Goal: Task Accomplishment & Management: Manage account settings

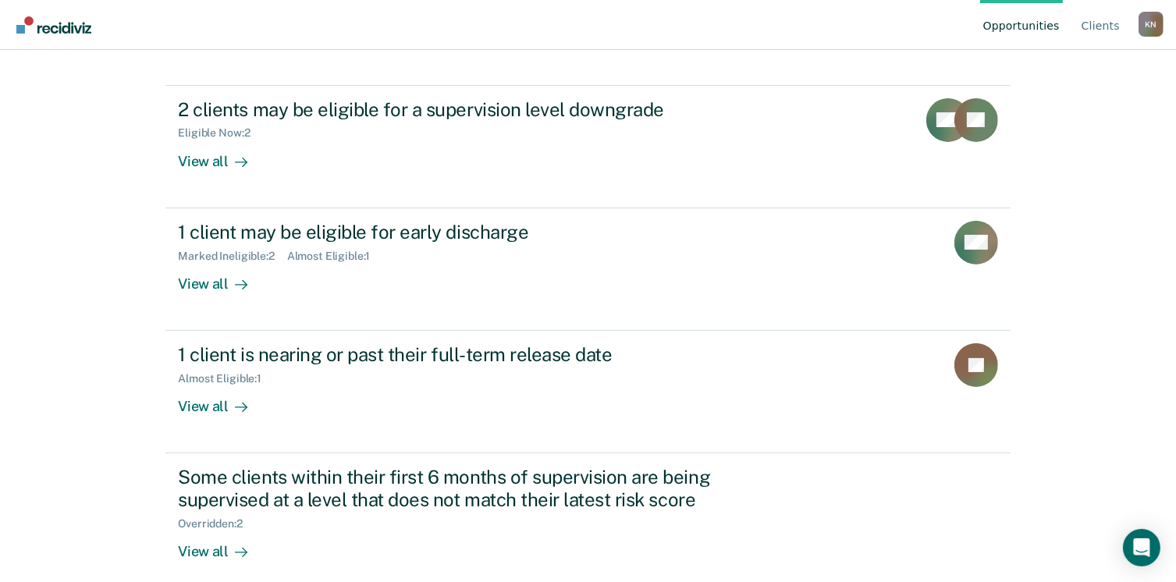
scroll to position [150, 0]
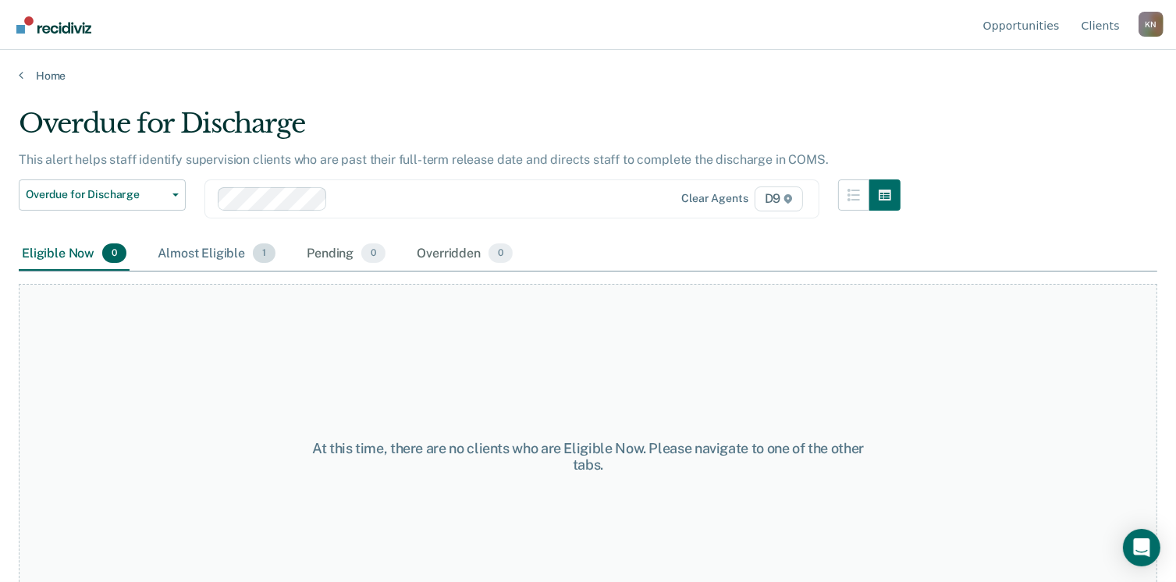
click at [262, 260] on span "1" at bounding box center [264, 254] width 23 height 20
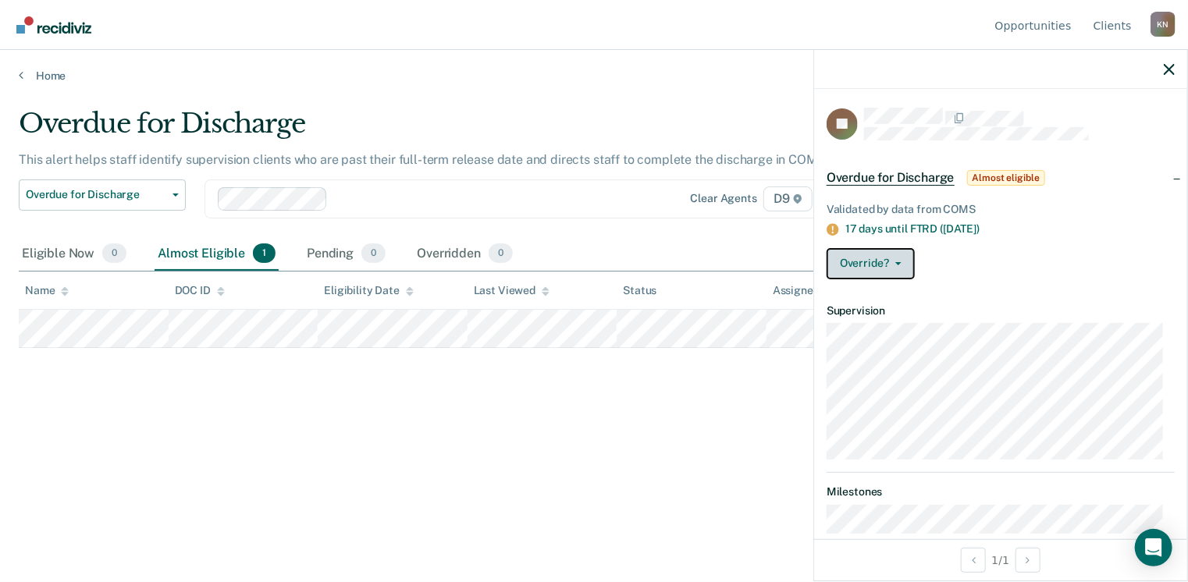
click at [898, 263] on button "Override?" at bounding box center [871, 263] width 88 height 31
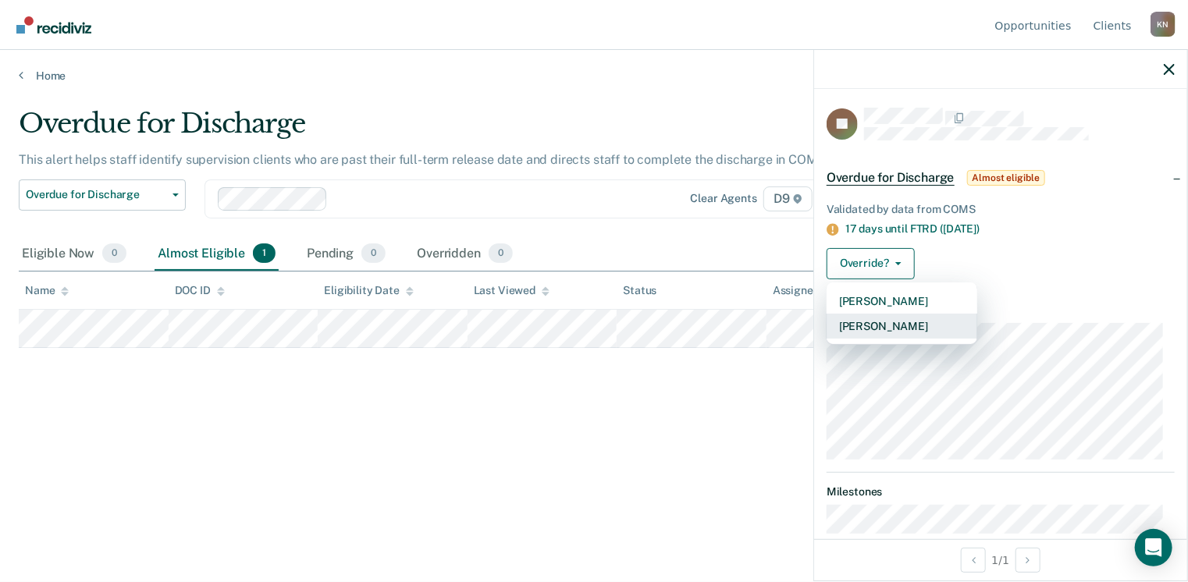
click at [895, 325] on button "Mark Overridden" at bounding box center [902, 326] width 151 height 25
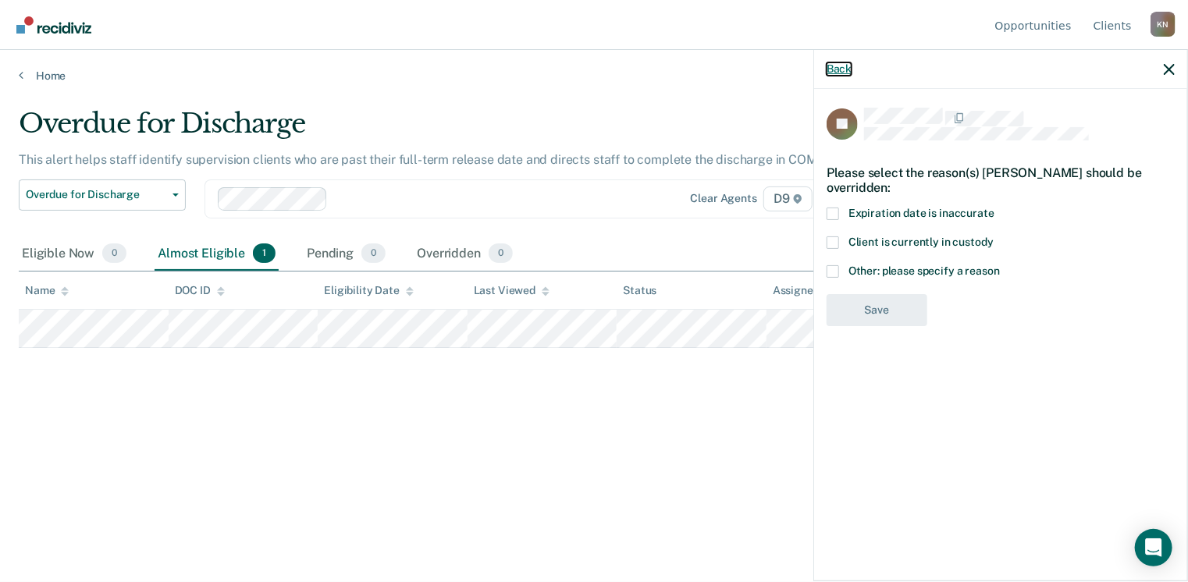
click at [838, 66] on button "Back" at bounding box center [839, 68] width 25 height 13
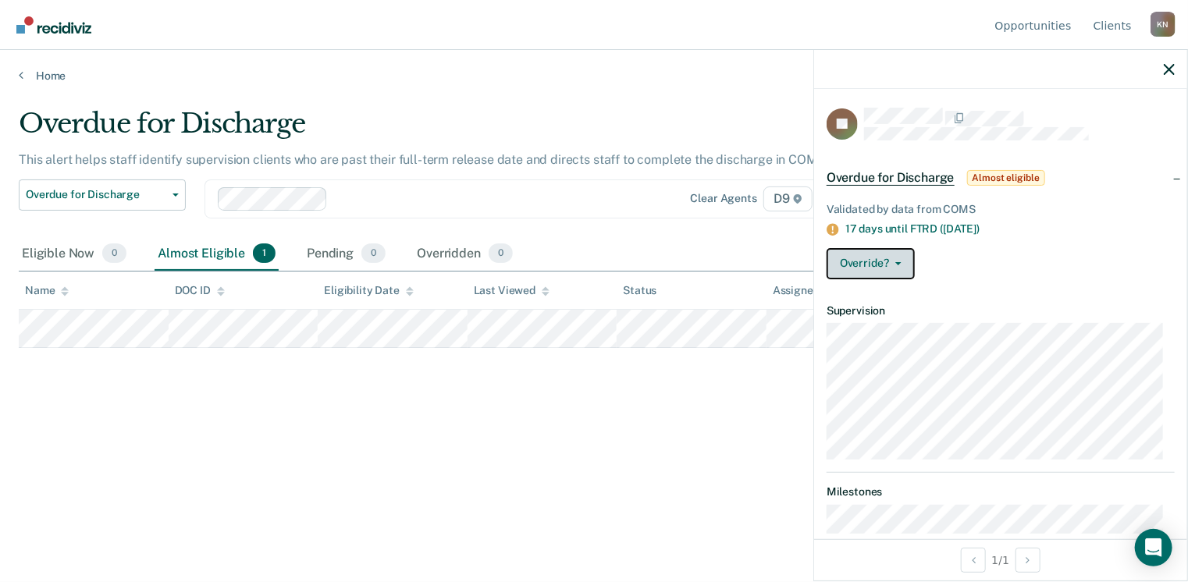
click at [899, 258] on button "Override?" at bounding box center [871, 263] width 88 height 31
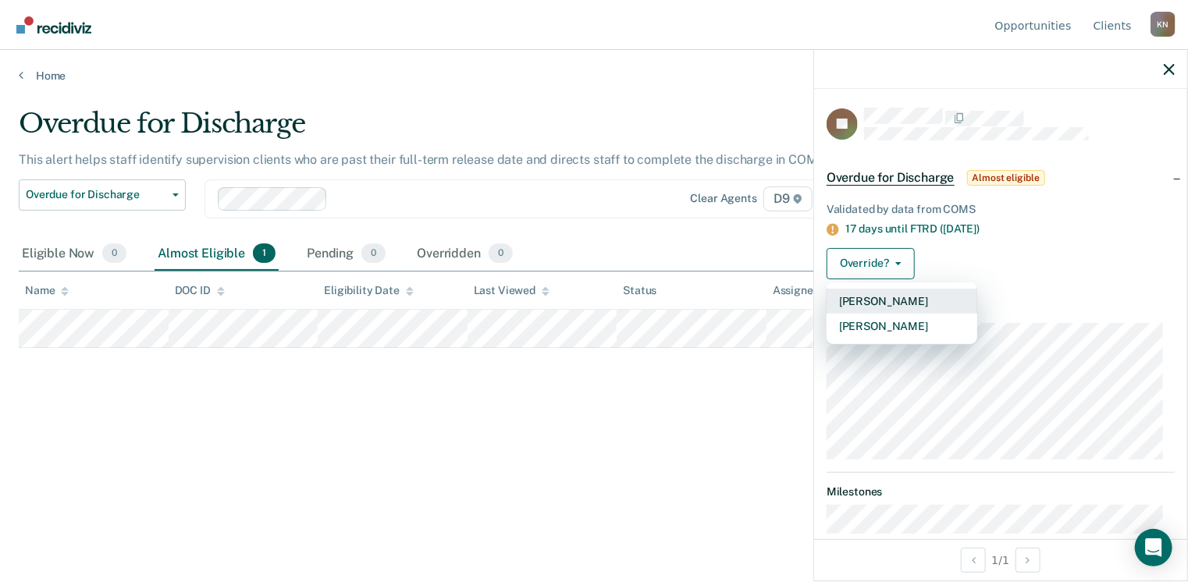
click at [896, 295] on button "[PERSON_NAME]" at bounding box center [902, 301] width 151 height 25
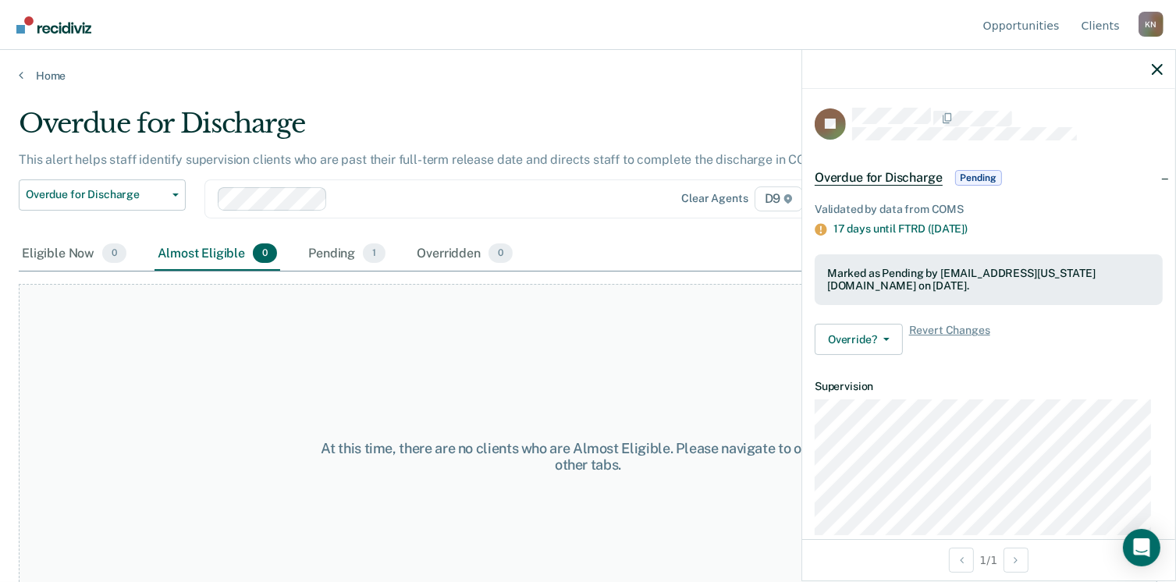
click at [1147, 102] on div "JS Overdue for Discharge Pending Validated by data from COMS 17 days until FTRD…" at bounding box center [988, 314] width 373 height 450
click at [1155, 65] on icon "button" at bounding box center [1157, 69] width 11 height 11
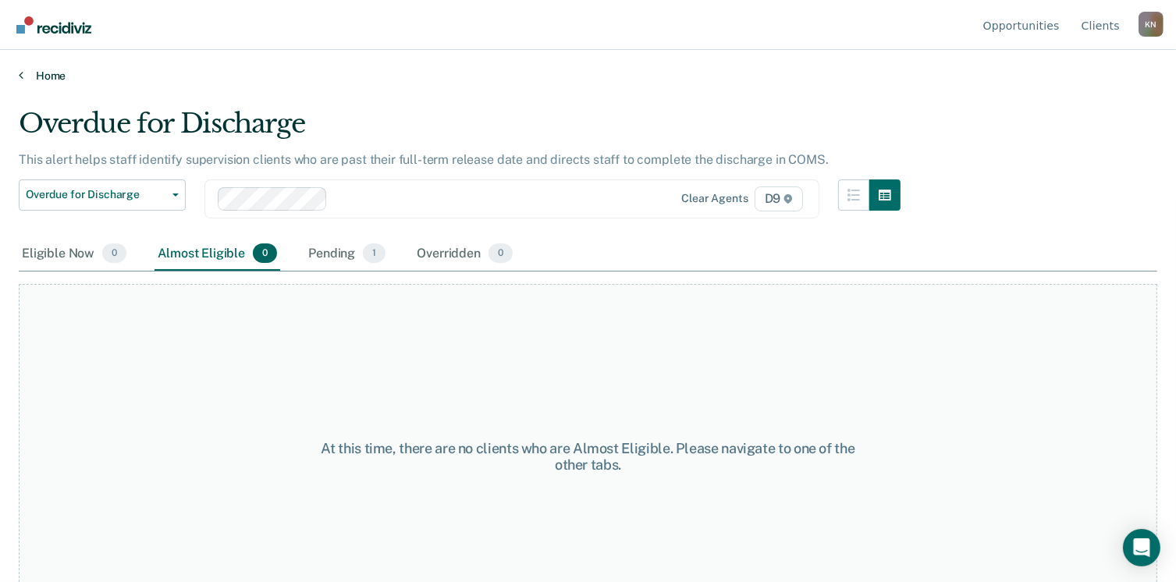
click at [51, 79] on link "Home" at bounding box center [588, 76] width 1139 height 14
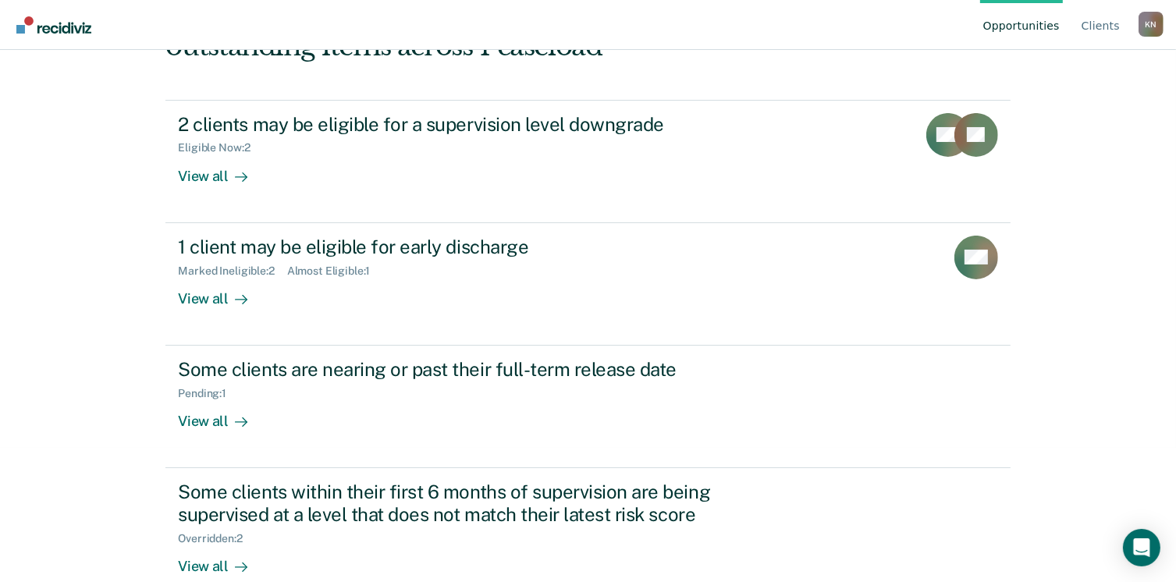
scroll to position [164, 0]
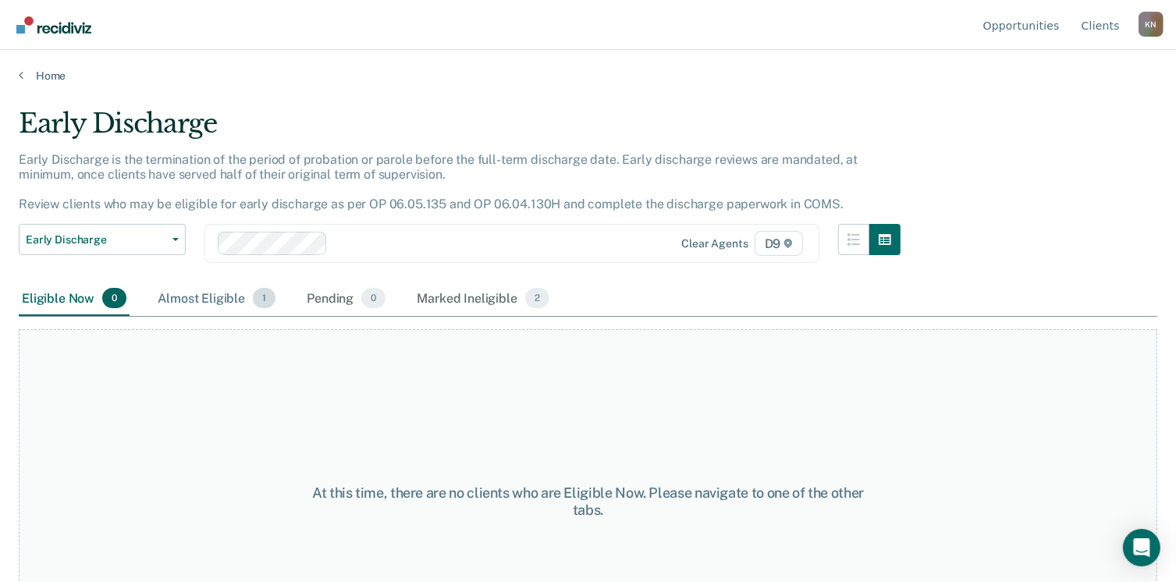
click at [269, 297] on span "1" at bounding box center [264, 298] width 23 height 20
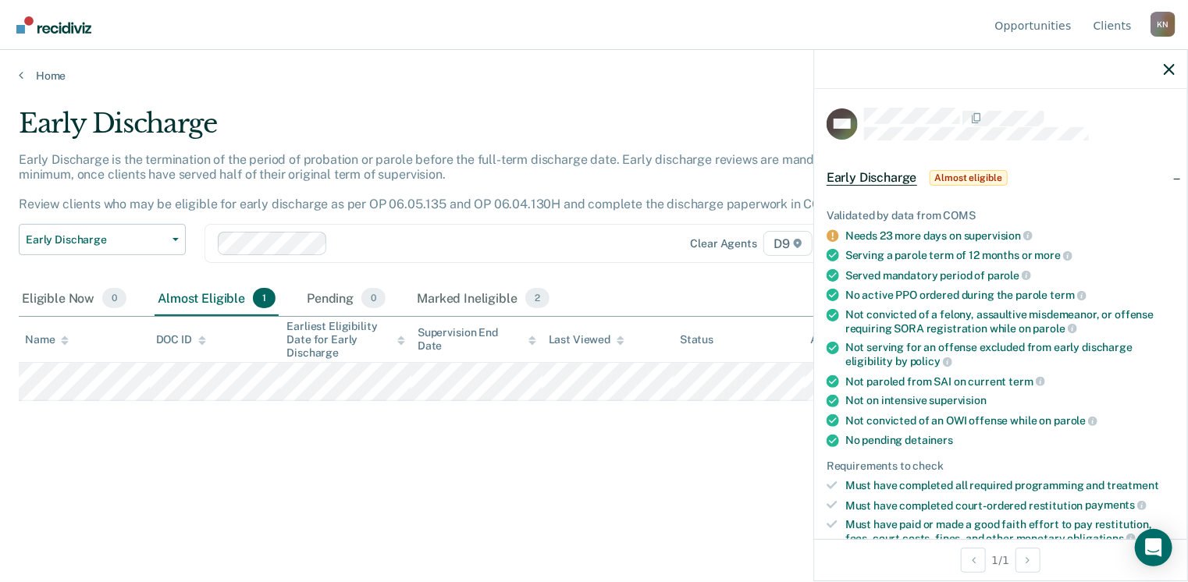
click at [972, 176] on span "Almost eligible" at bounding box center [969, 178] width 78 height 16
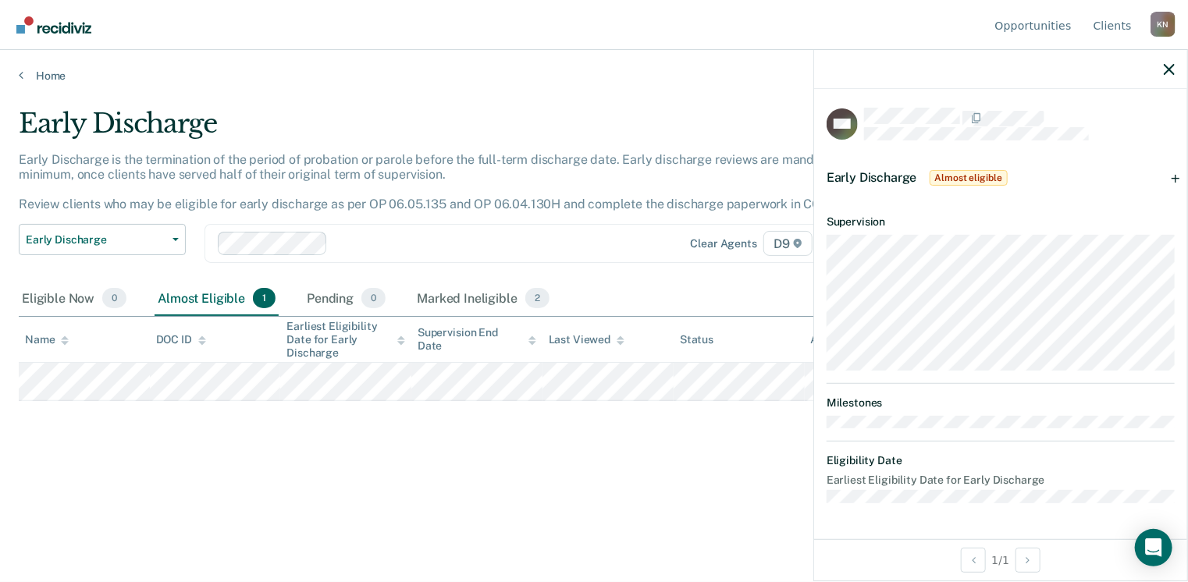
click at [972, 176] on span "Almost eligible" at bounding box center [969, 178] width 78 height 16
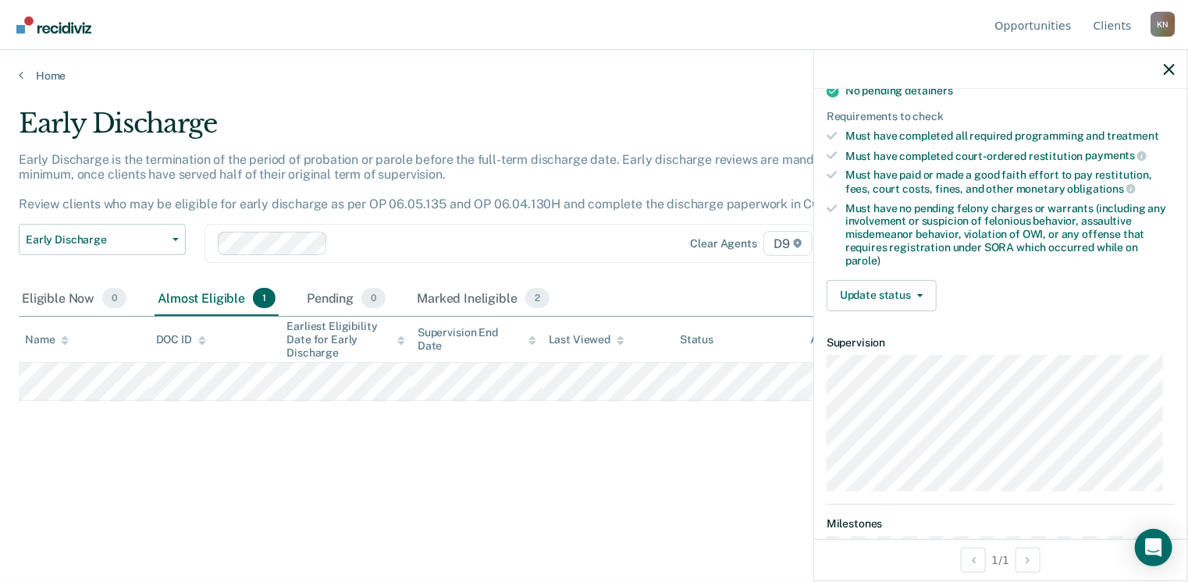
scroll to position [347, 0]
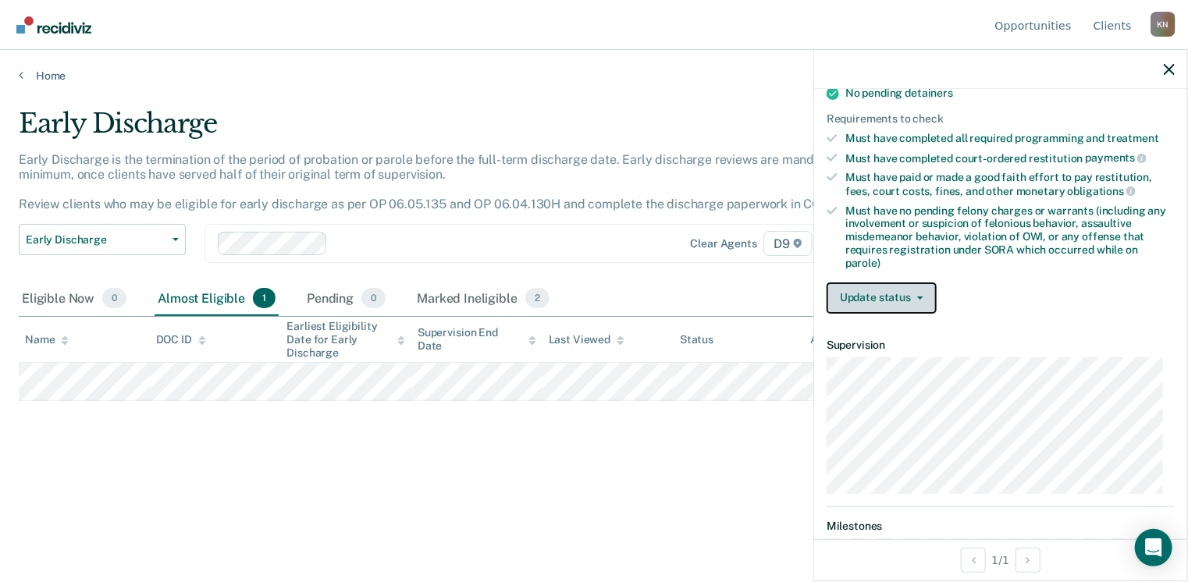
click at [918, 297] on icon "button" at bounding box center [920, 298] width 6 height 3
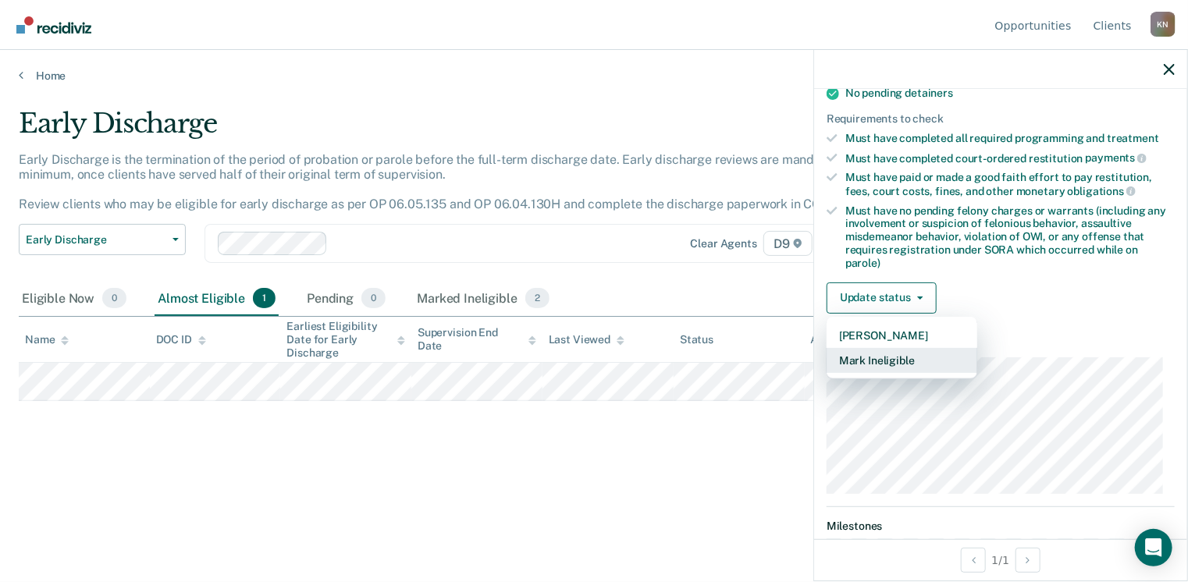
click at [913, 350] on button "Mark Ineligible" at bounding box center [902, 360] width 151 height 25
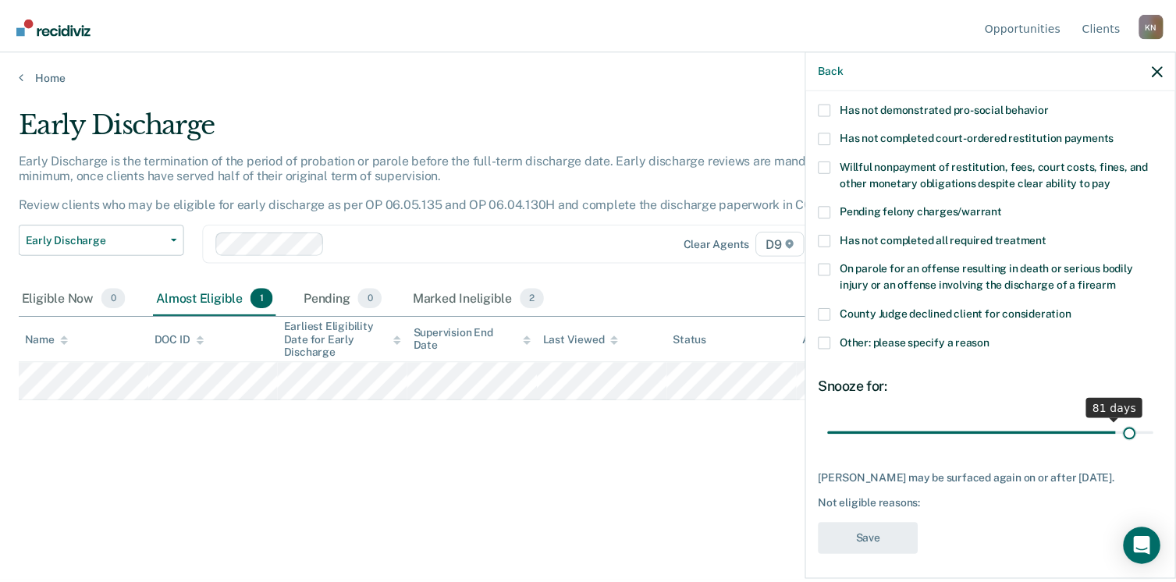
scroll to position [315, 0]
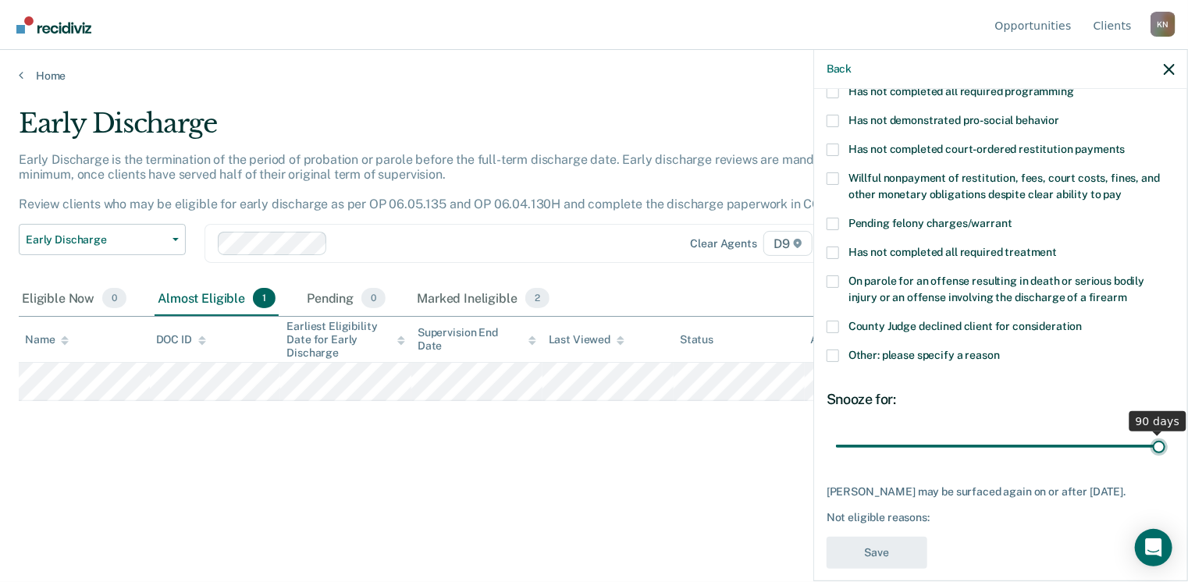
drag, startPoint x: 939, startPoint y: 418, endPoint x: 1151, endPoint y: 421, distance: 212.3
type input "90"
click at [1151, 433] on input "range" at bounding box center [1000, 446] width 329 height 27
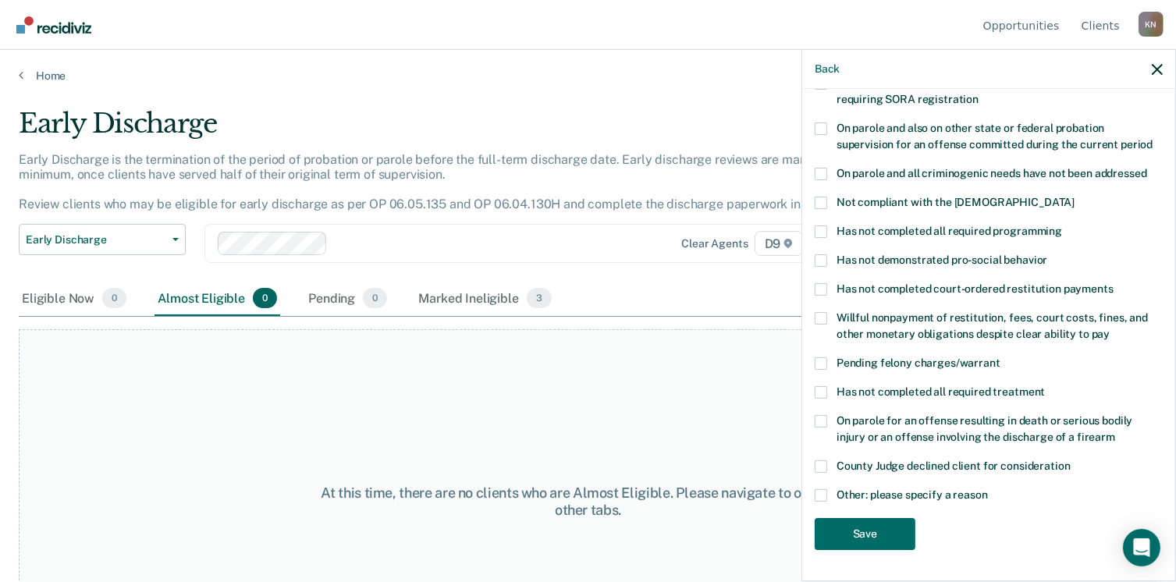
scroll to position [157, 0]
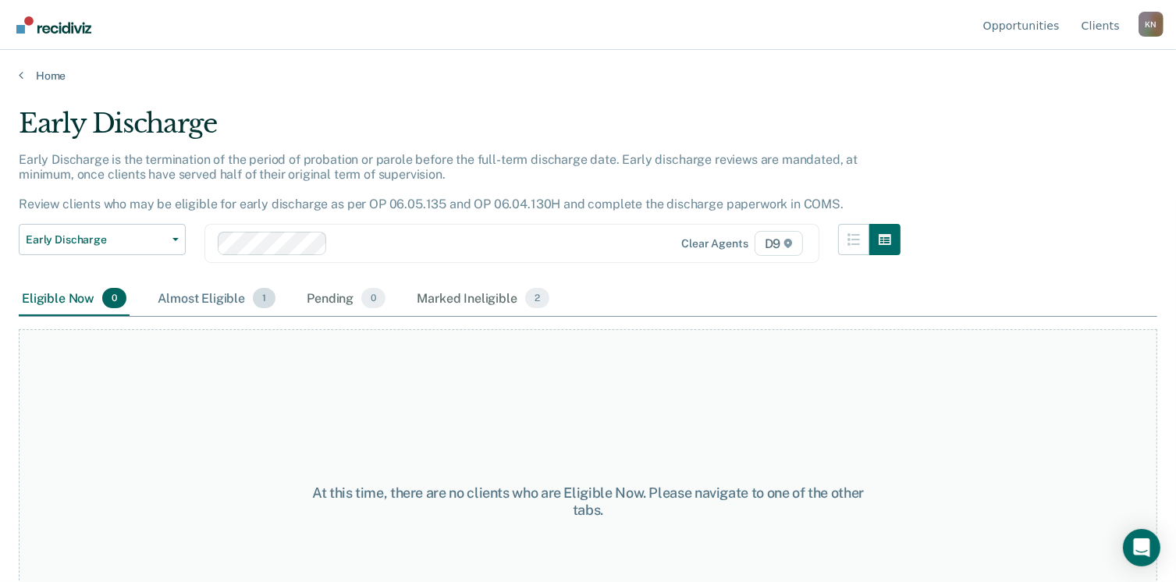
click at [265, 296] on span "1" at bounding box center [264, 298] width 23 height 20
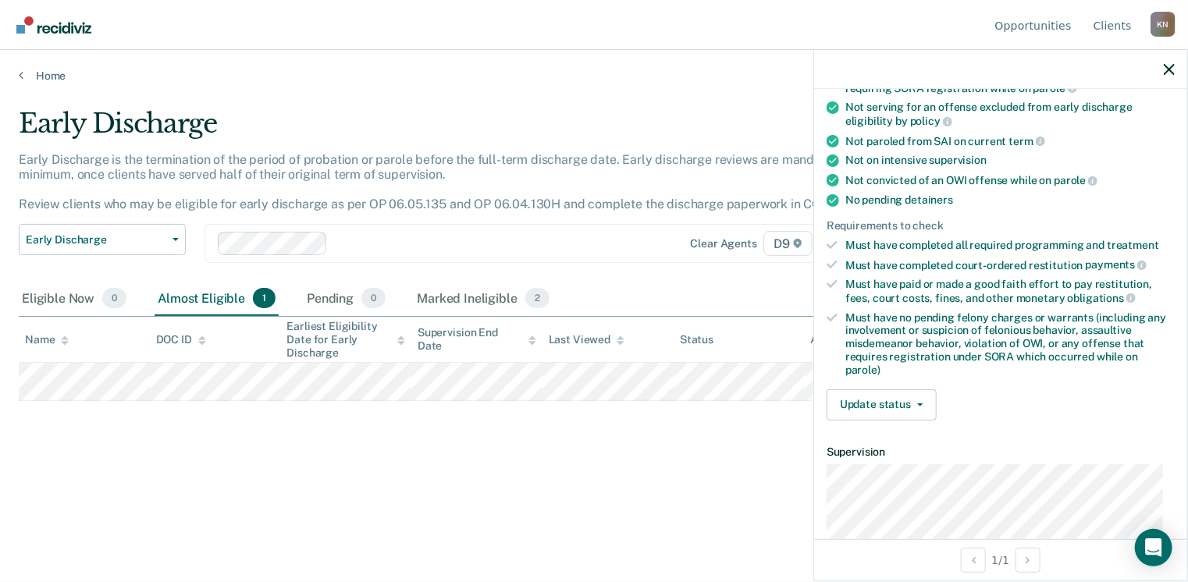
scroll to position [318, 0]
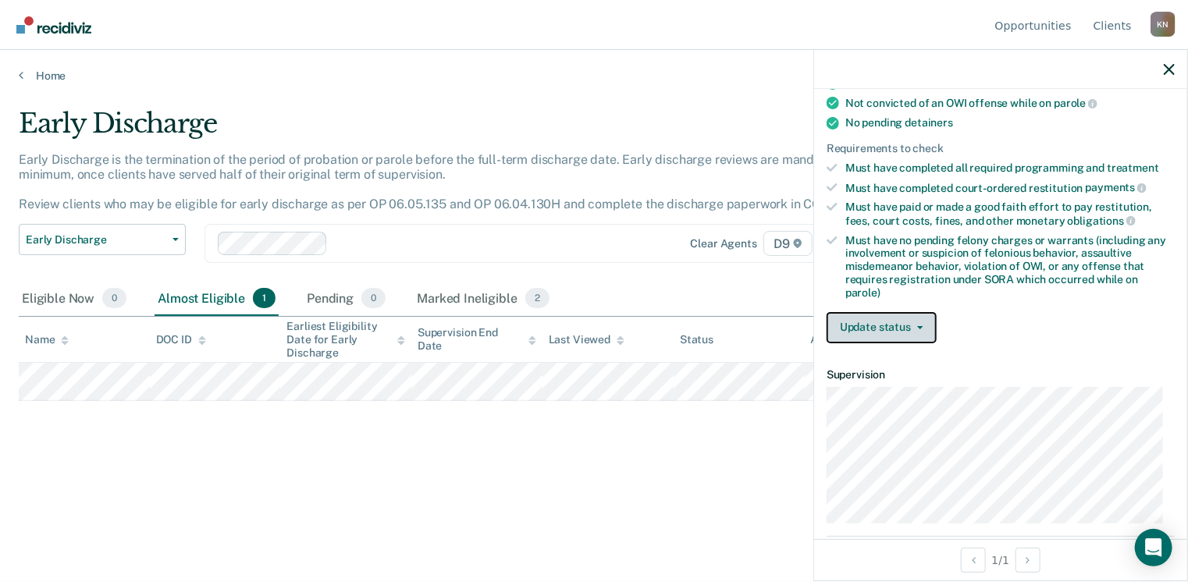
click at [919, 315] on button "Update status" at bounding box center [882, 327] width 110 height 31
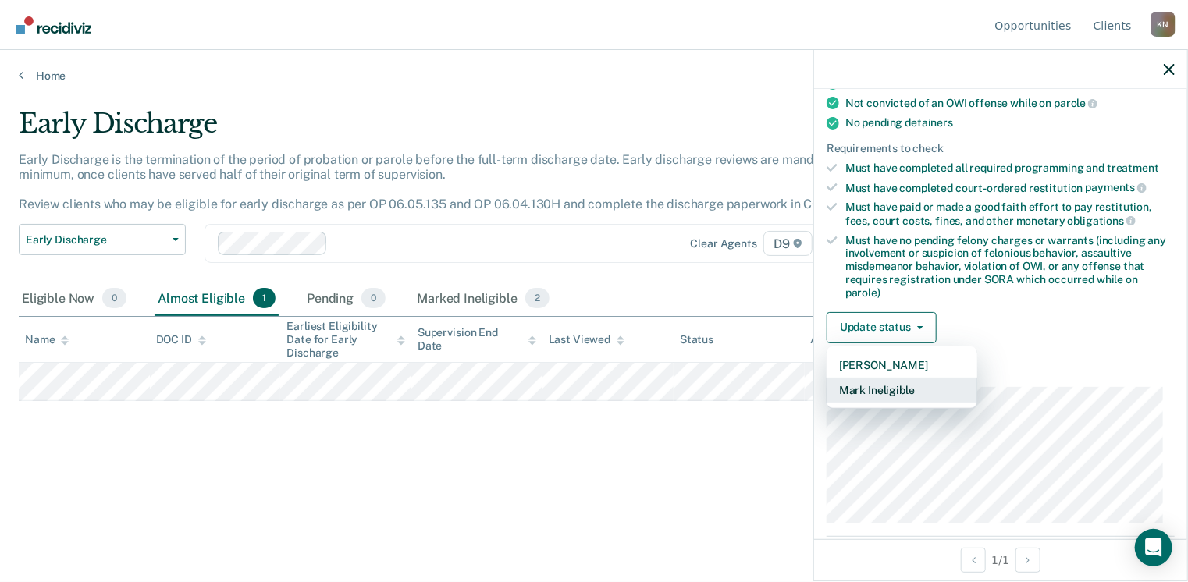
click at [892, 379] on button "Mark Ineligible" at bounding box center [902, 390] width 151 height 25
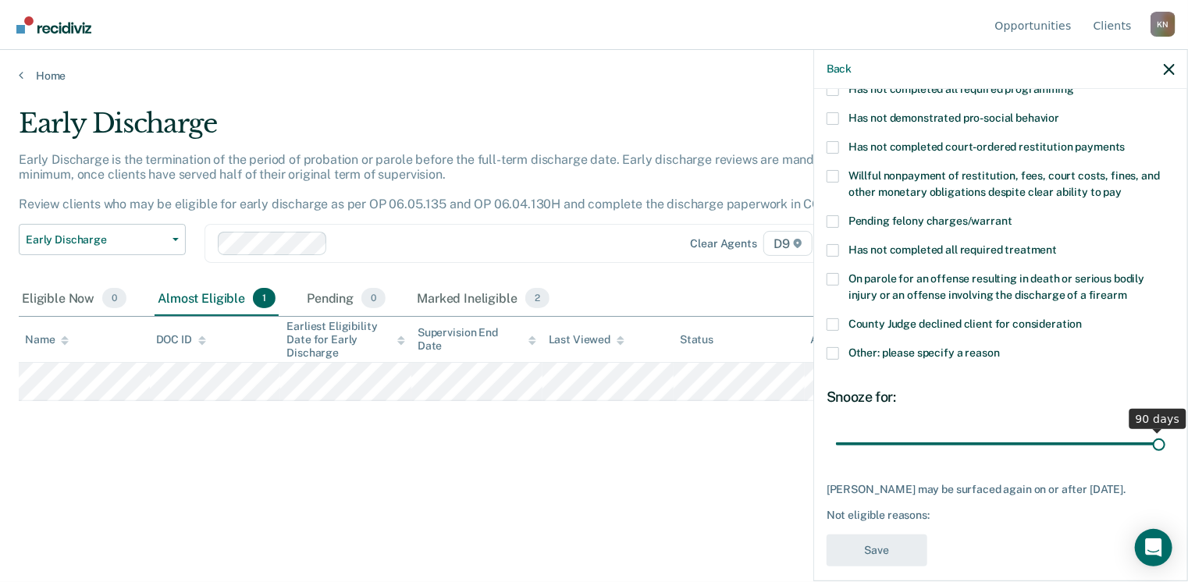
scroll to position [315, 0]
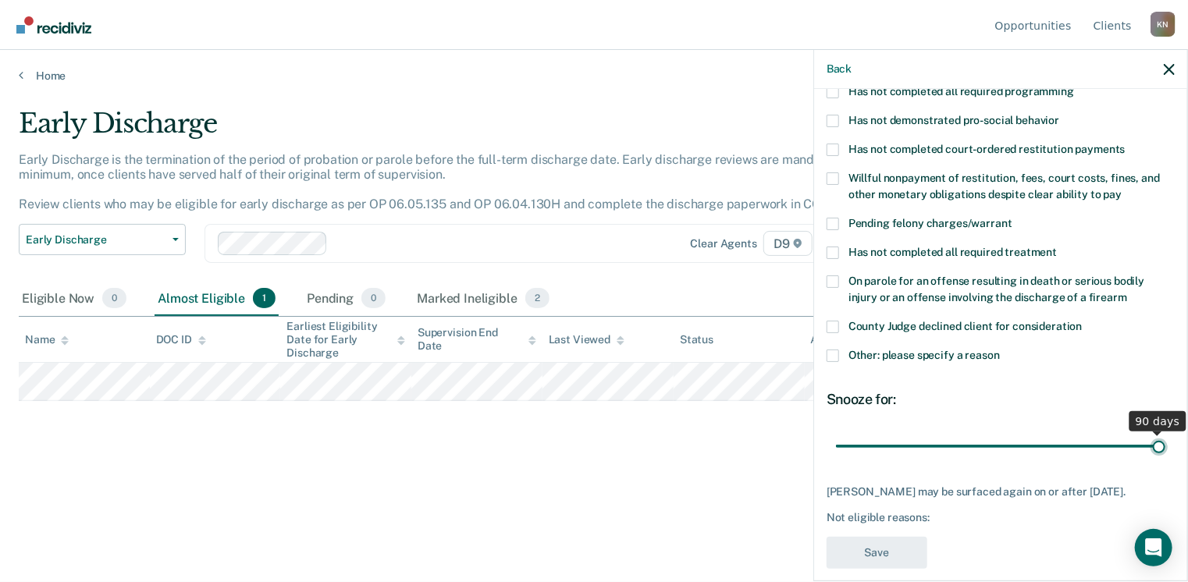
drag, startPoint x: 938, startPoint y: 427, endPoint x: 1191, endPoint y: 442, distance: 253.3
type input "90"
click at [1165, 442] on input "range" at bounding box center [1000, 446] width 329 height 27
click at [829, 115] on span at bounding box center [833, 121] width 12 height 12
click at [1059, 115] on input "Has not demonstrated pro-social behavior" at bounding box center [1059, 115] width 0 height 0
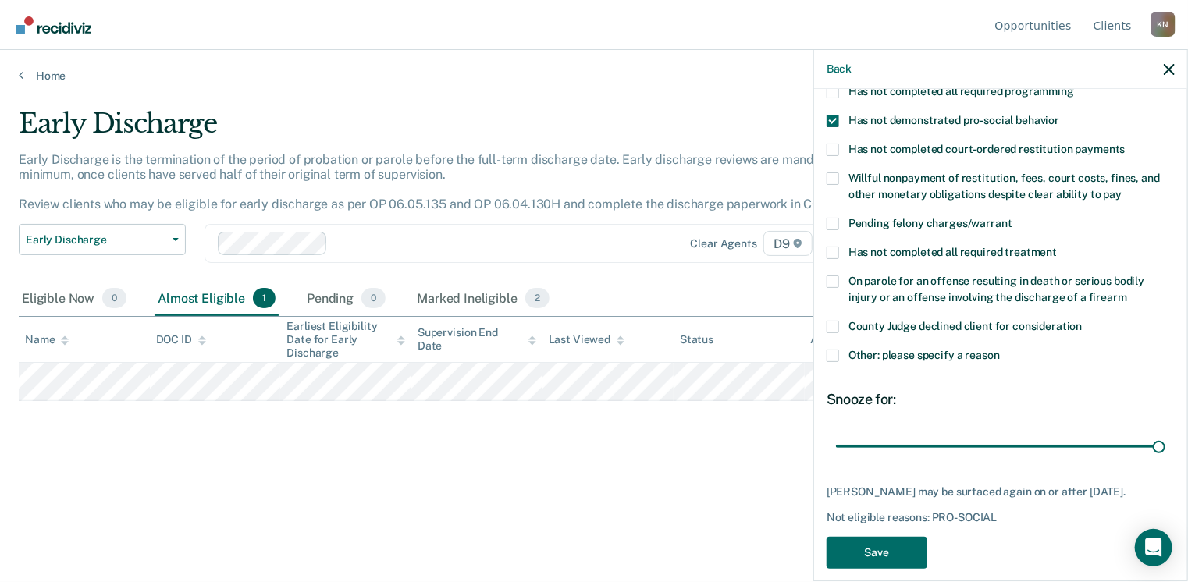
click at [834, 247] on span at bounding box center [833, 253] width 12 height 12
click at [1057, 247] on input "Has not completed all required treatment" at bounding box center [1057, 247] width 0 height 0
click at [872, 537] on button "Save" at bounding box center [877, 553] width 101 height 32
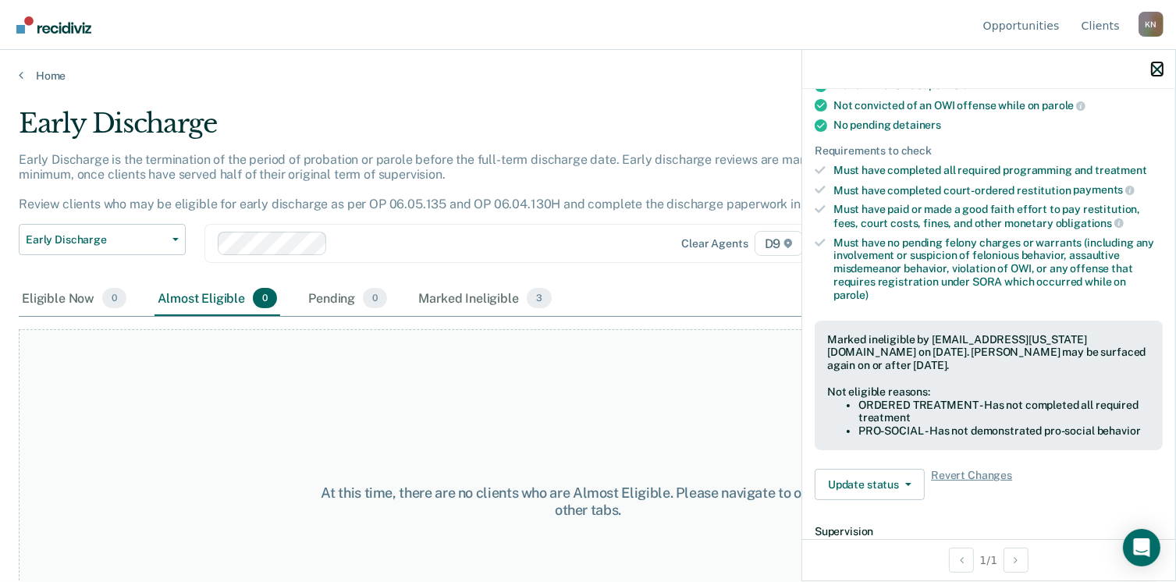
click at [1160, 71] on icon "button" at bounding box center [1157, 69] width 11 height 11
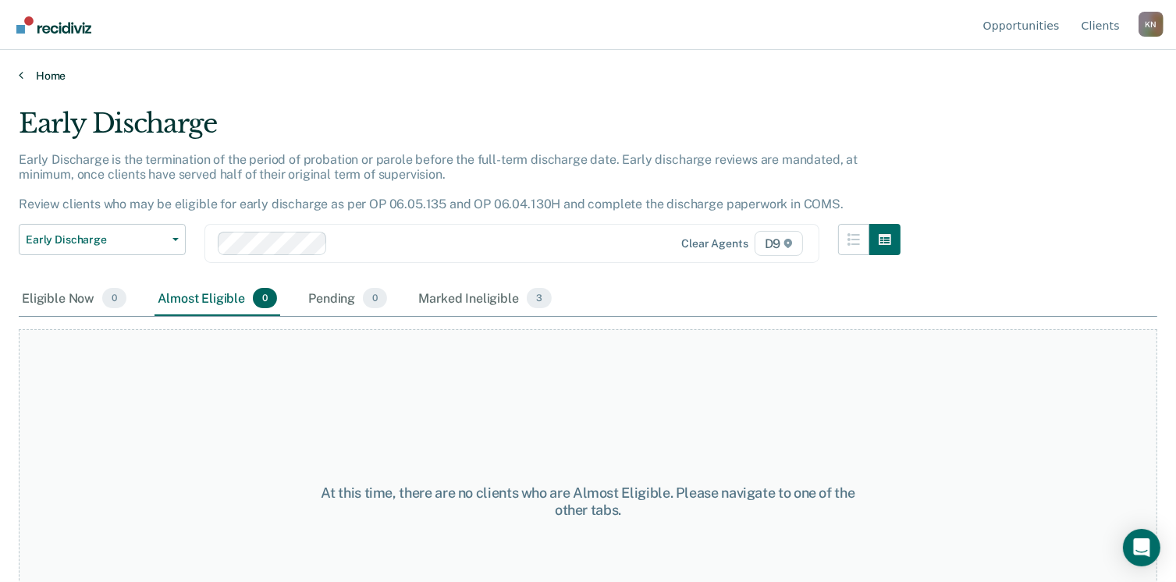
click at [50, 74] on link "Home" at bounding box center [588, 76] width 1139 height 14
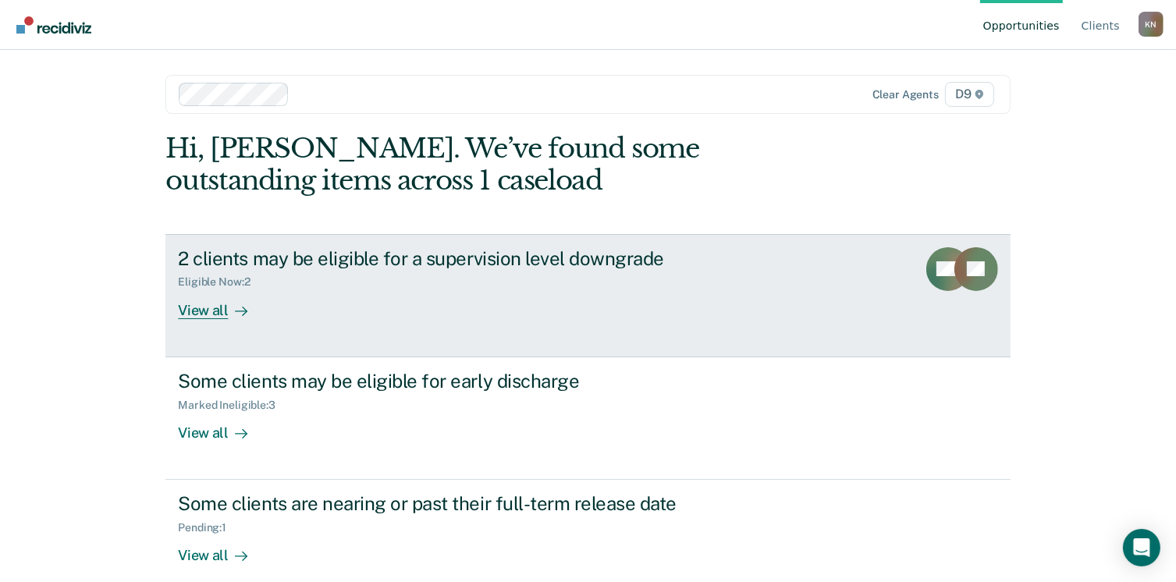
click at [966, 263] on icon at bounding box center [960, 257] width 49 height 62
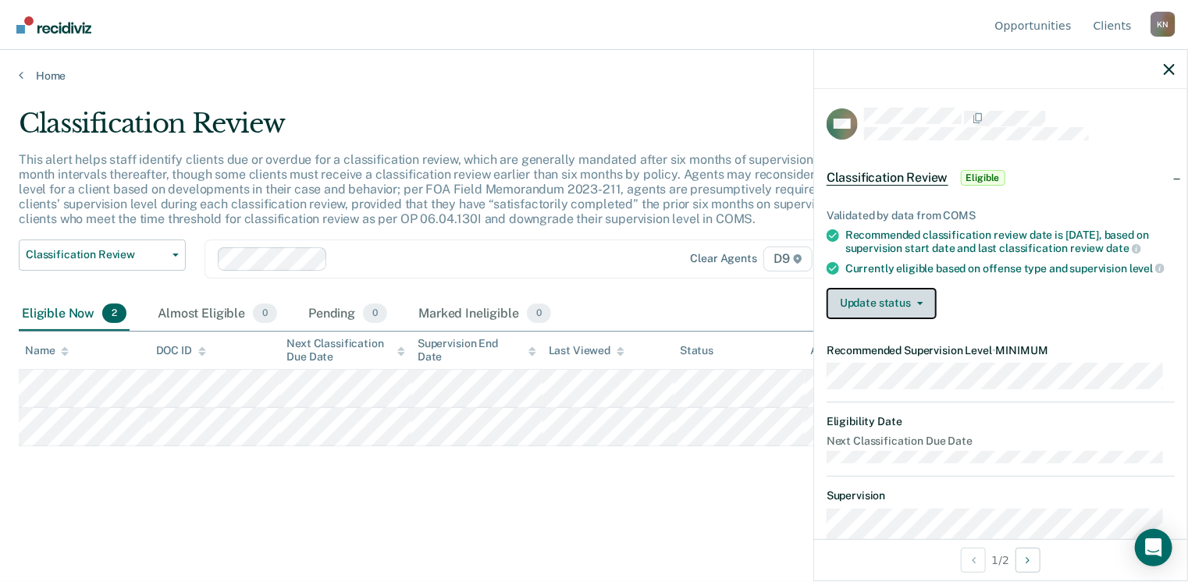
click at [918, 307] on button "Update status" at bounding box center [882, 303] width 110 height 31
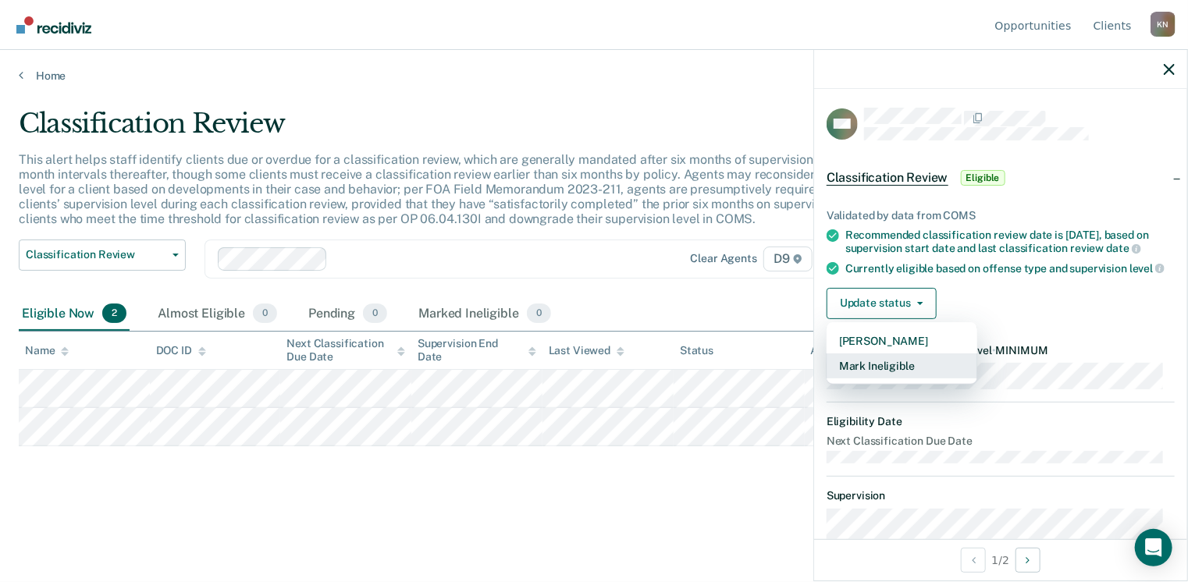
click at [909, 372] on button "Mark Ineligible" at bounding box center [902, 366] width 151 height 25
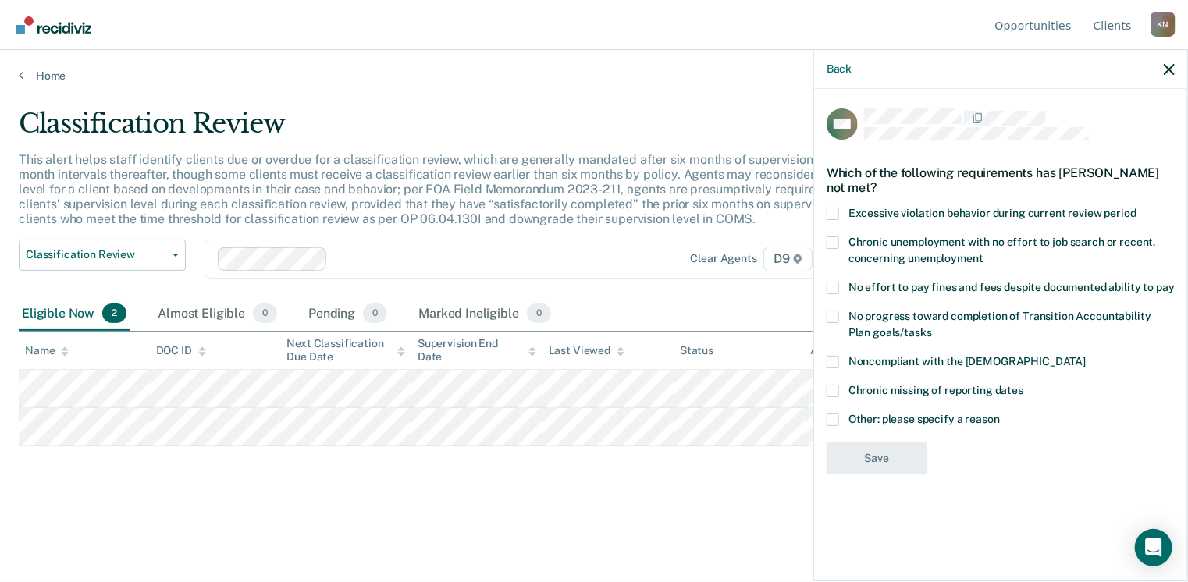
click at [835, 212] on span at bounding box center [833, 214] width 12 height 12
click at [1136, 208] on input "Excessive violation behavior during current review period" at bounding box center [1136, 208] width 0 height 0
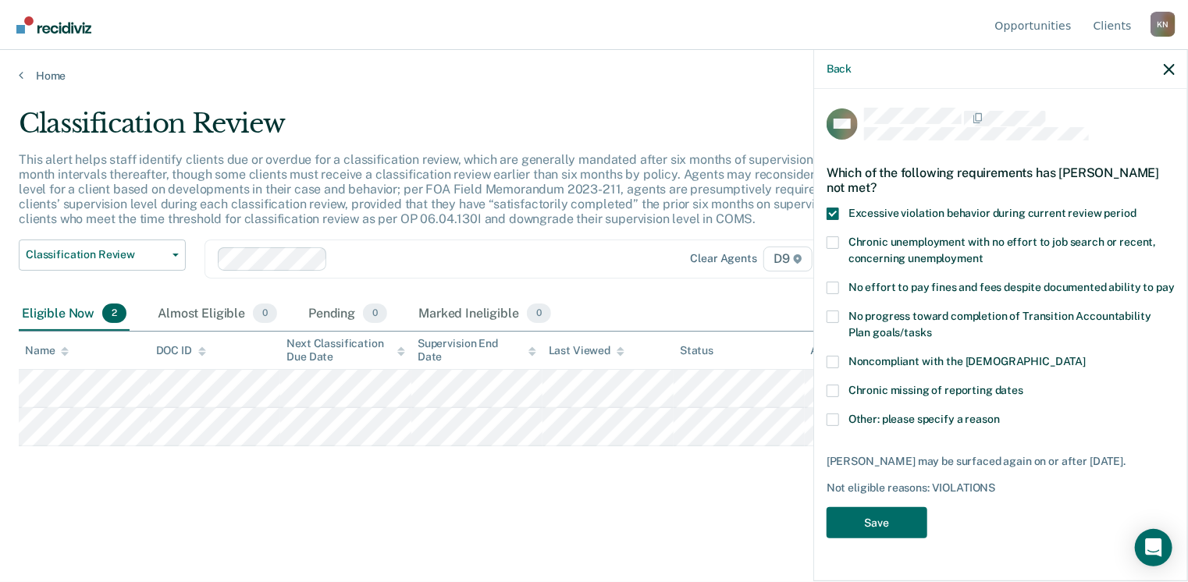
click at [831, 311] on span at bounding box center [833, 317] width 12 height 12
click at [932, 327] on input "No progress toward completion of Transition Accountability Plan goals/tasks" at bounding box center [932, 327] width 0 height 0
click at [837, 358] on span at bounding box center [833, 362] width 12 height 12
click at [1086, 356] on input "Noncompliant with the [DEMOGRAPHIC_DATA]" at bounding box center [1086, 356] width 0 height 0
click at [877, 516] on button "Save" at bounding box center [877, 523] width 101 height 32
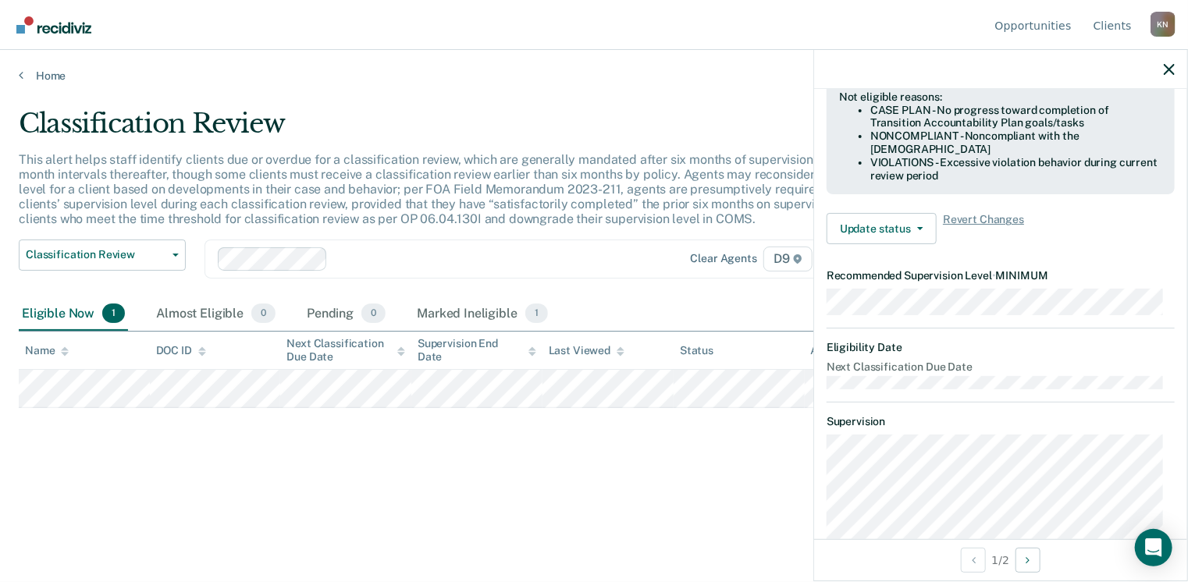
scroll to position [273, 0]
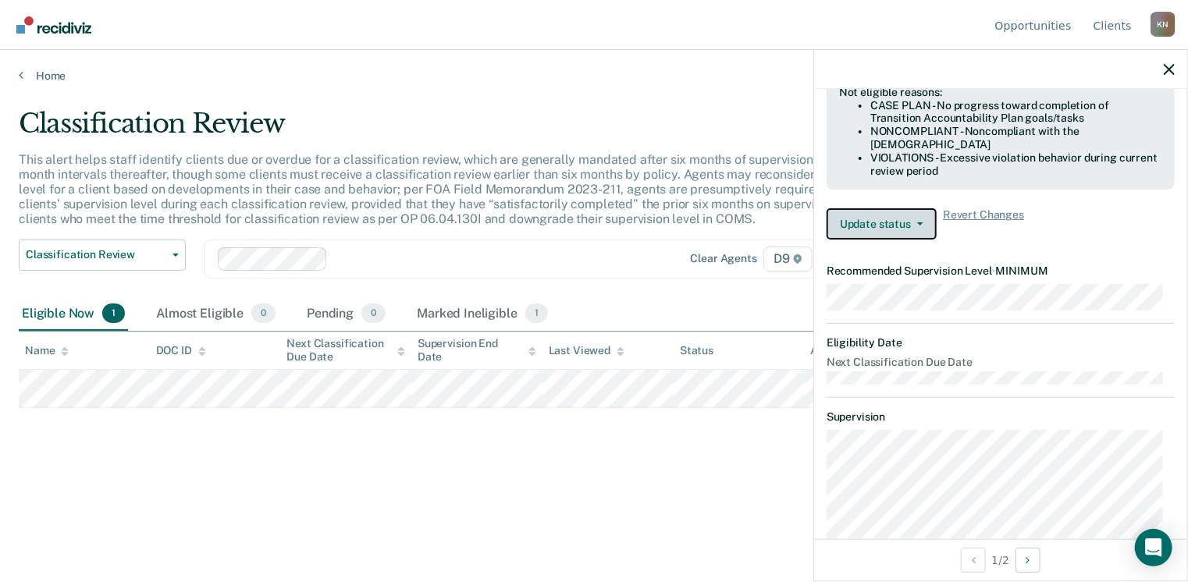
click at [920, 226] on icon "button" at bounding box center [920, 223] width 6 height 3
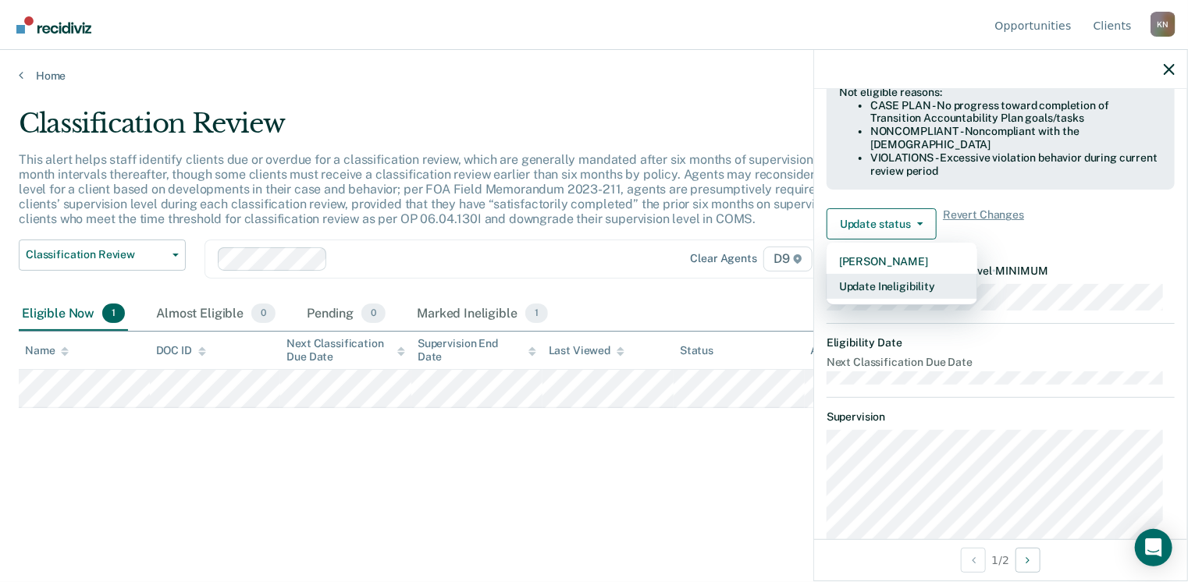
click at [923, 293] on button "Update Ineligibility" at bounding box center [902, 286] width 151 height 25
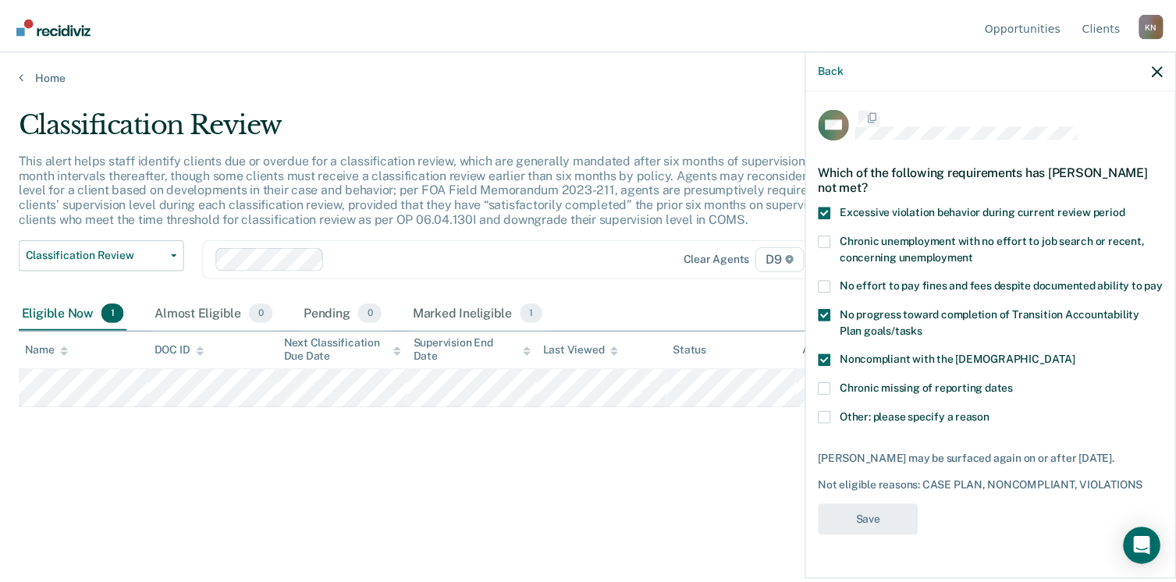
scroll to position [3, 0]
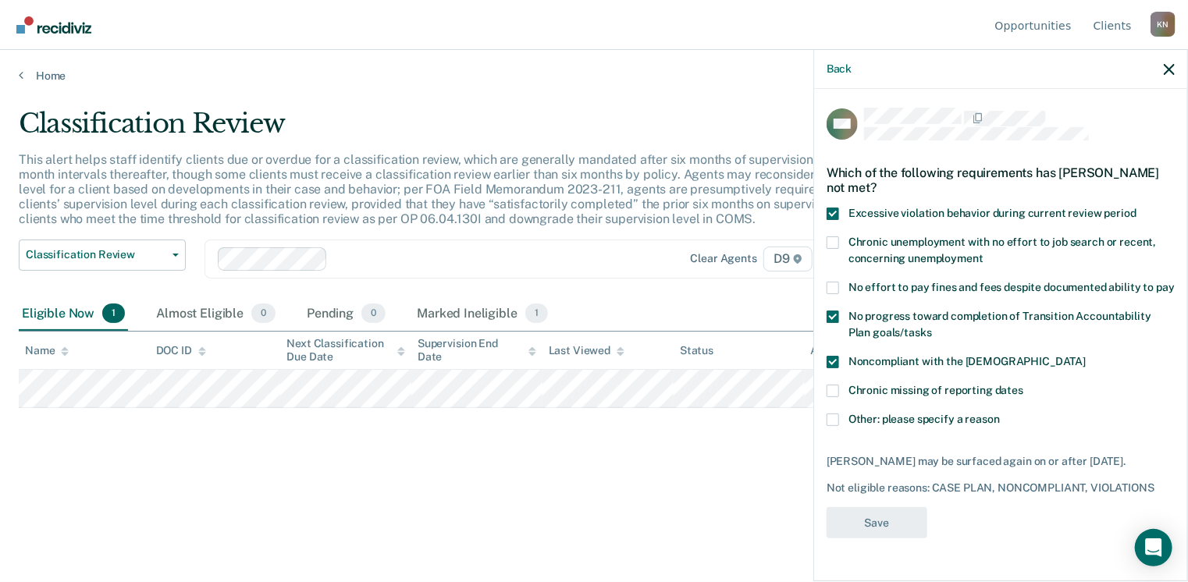
click at [832, 368] on span at bounding box center [833, 362] width 12 height 12
click at [1086, 356] on input "Noncompliant with the [DEMOGRAPHIC_DATA]" at bounding box center [1086, 356] width 0 height 0
click at [832, 368] on span at bounding box center [833, 362] width 12 height 12
click at [1086, 356] on input "Noncompliant with the [DEMOGRAPHIC_DATA]" at bounding box center [1086, 356] width 0 height 0
click at [834, 368] on span at bounding box center [833, 362] width 12 height 12
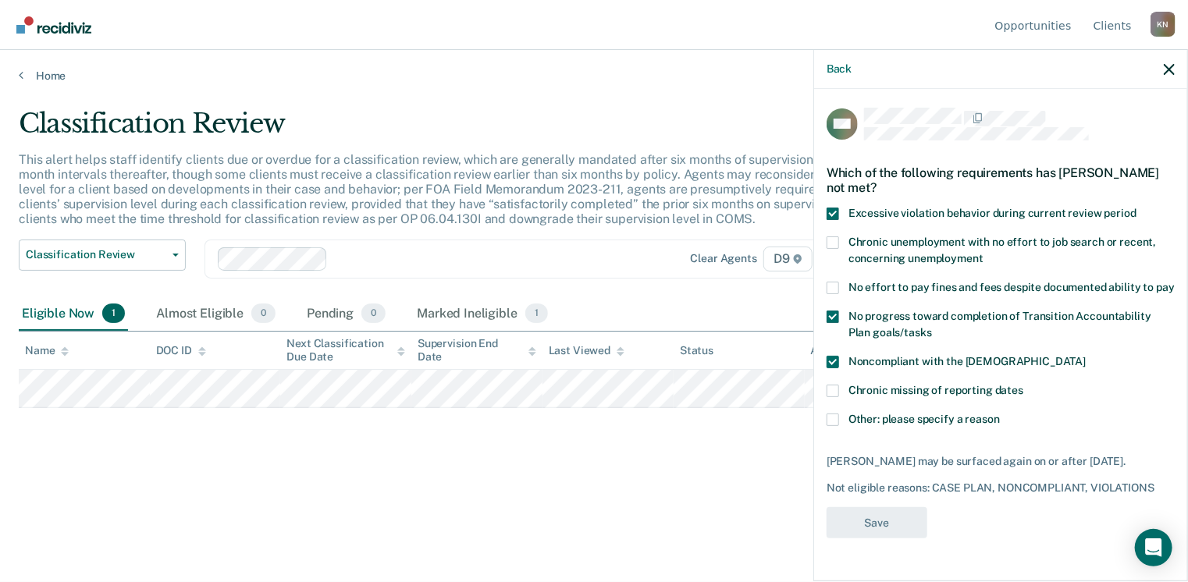
click at [1086, 356] on input "Noncompliant with the [DEMOGRAPHIC_DATA]" at bounding box center [1086, 356] width 0 height 0
click at [834, 368] on span at bounding box center [833, 362] width 12 height 12
click at [1086, 356] on input "Noncompliant with the [DEMOGRAPHIC_DATA]" at bounding box center [1086, 356] width 0 height 0
click at [1169, 69] on icon "button" at bounding box center [1169, 69] width 11 height 11
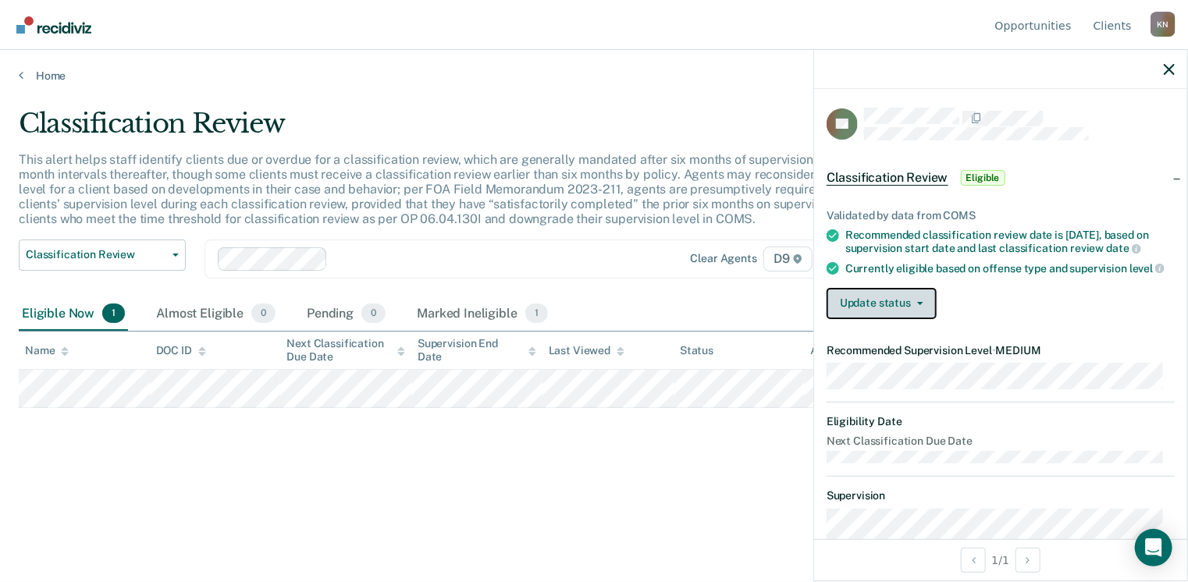
click at [925, 313] on button "Update status" at bounding box center [882, 303] width 110 height 31
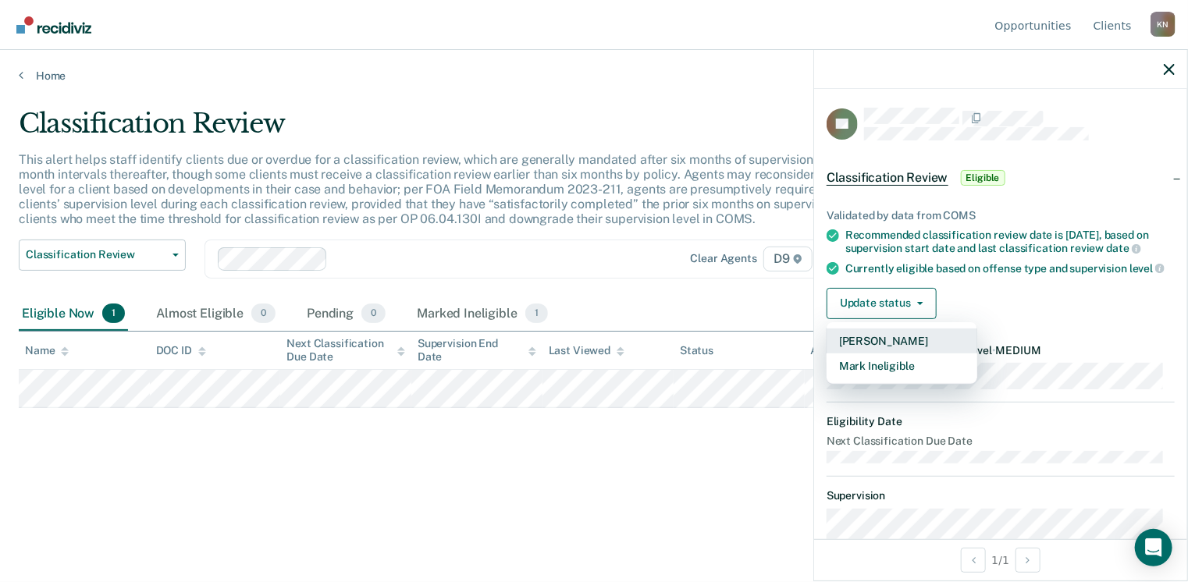
click at [898, 344] on button "[PERSON_NAME]" at bounding box center [902, 341] width 151 height 25
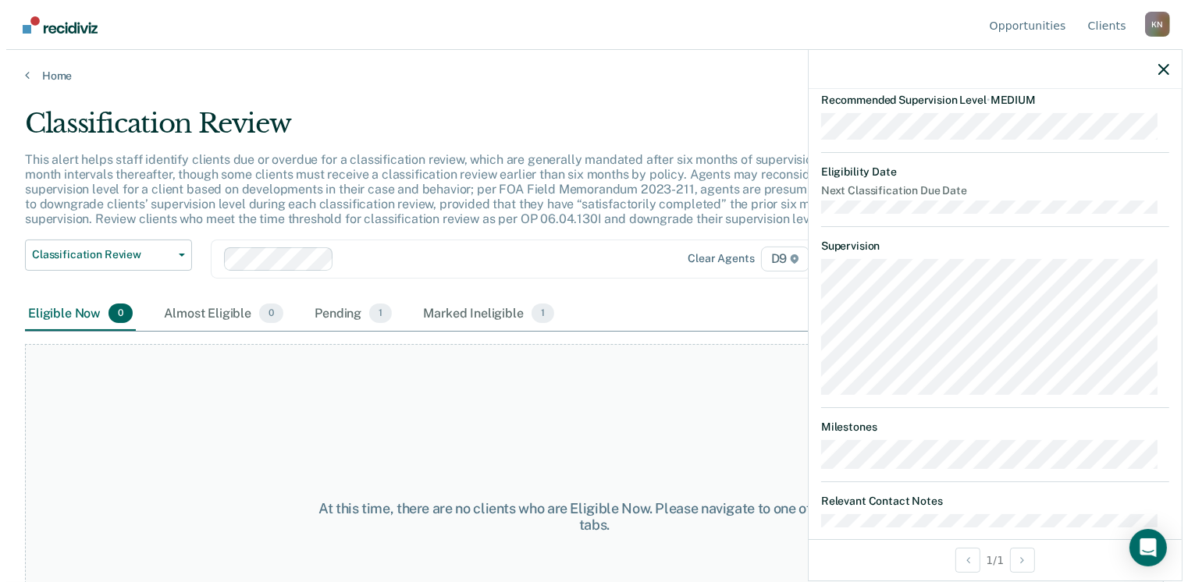
scroll to position [354, 0]
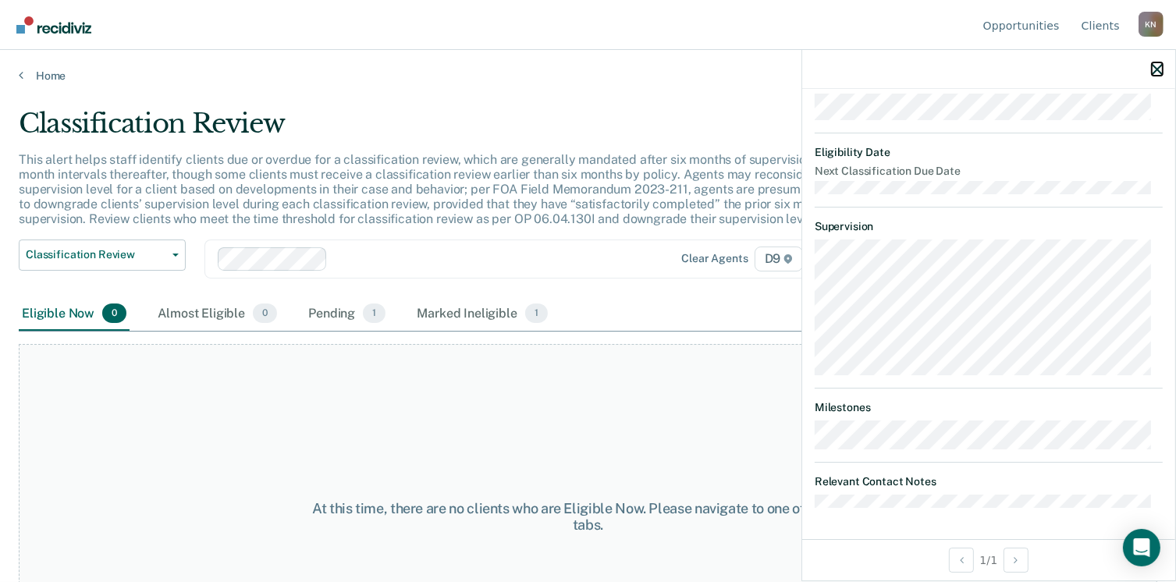
click at [1161, 71] on icon "button" at bounding box center [1157, 69] width 11 height 11
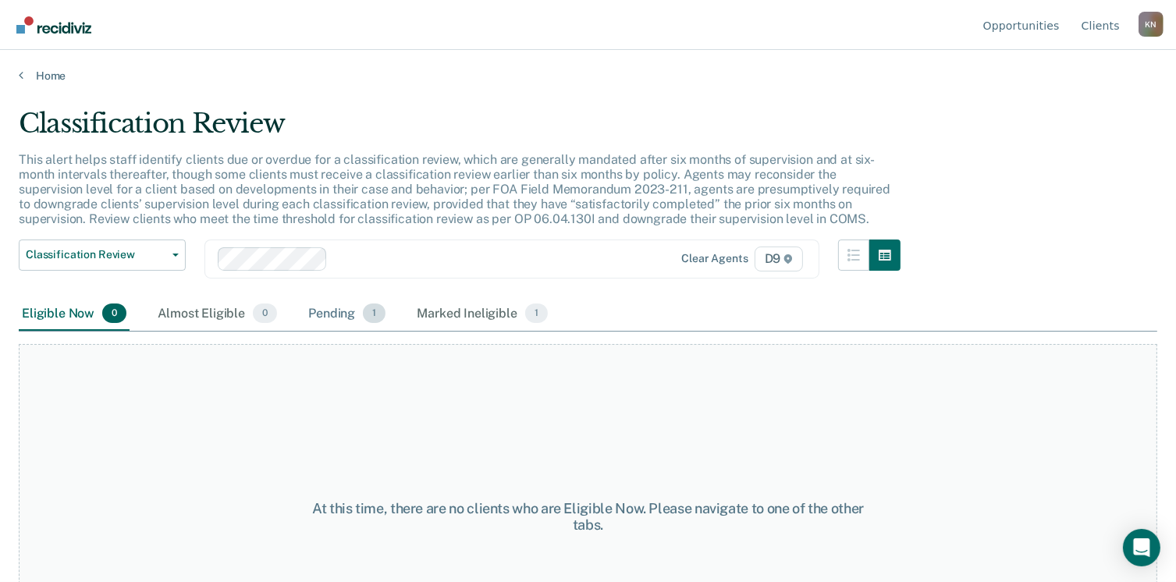
click at [372, 315] on span "1" at bounding box center [374, 314] width 23 height 20
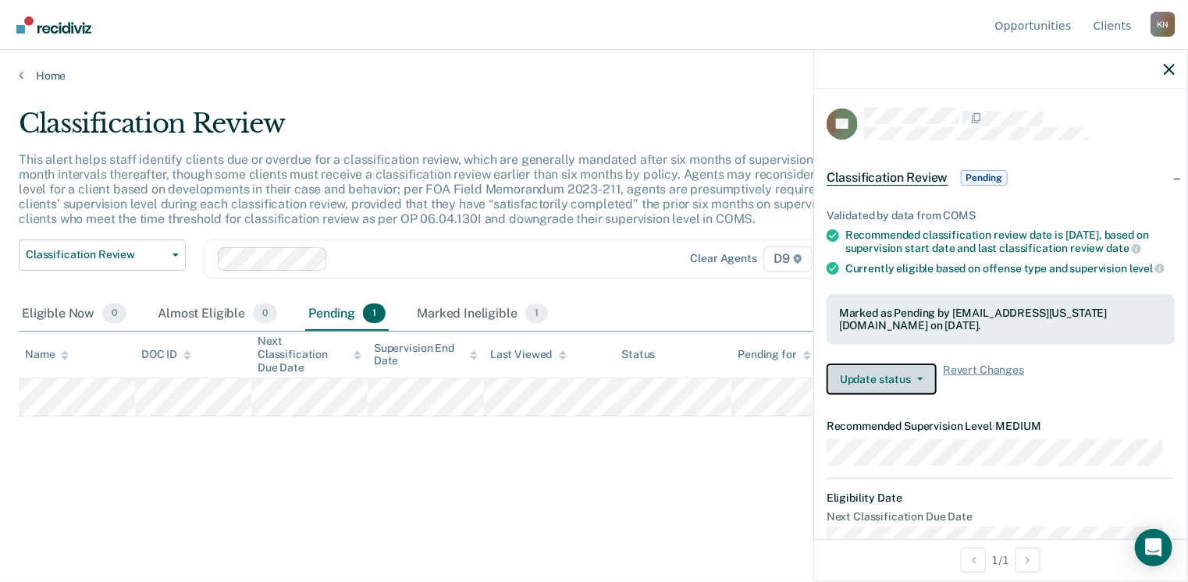
click at [923, 393] on button "Update status" at bounding box center [882, 379] width 110 height 31
click at [1074, 388] on div "Update status Revert from Pending Mark Ineligible Revert Changes" at bounding box center [1001, 379] width 348 height 31
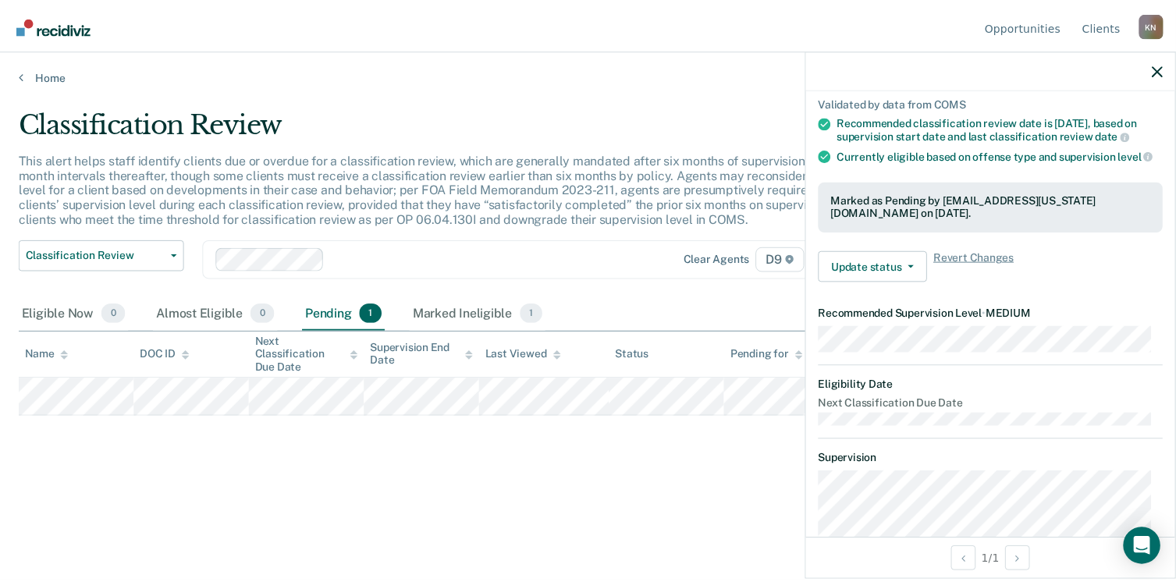
scroll to position [0, 0]
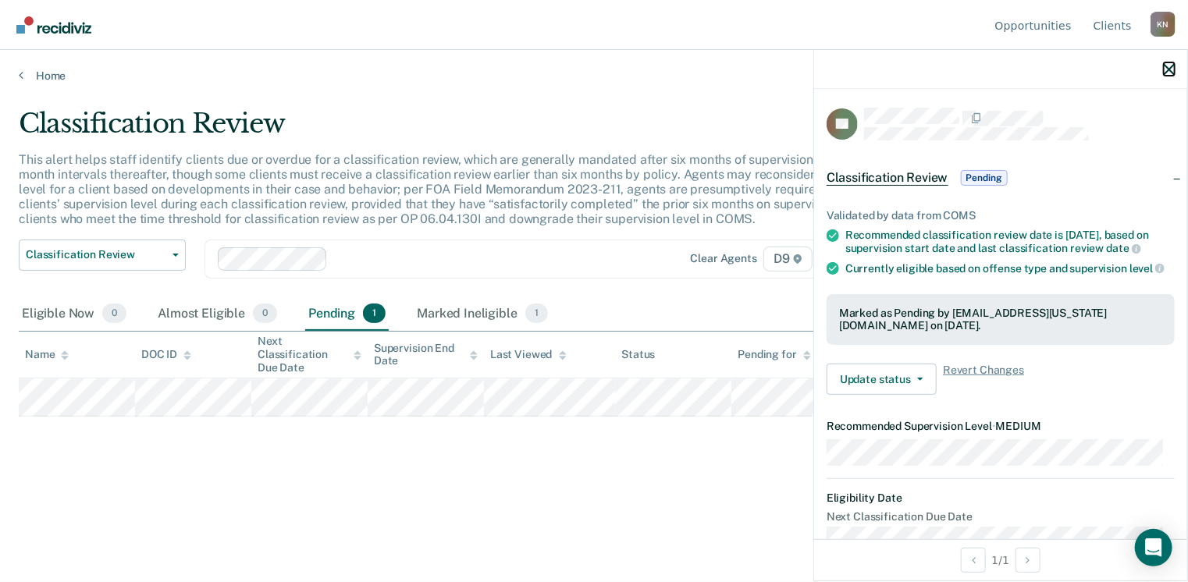
click at [1168, 69] on icon "button" at bounding box center [1169, 69] width 11 height 11
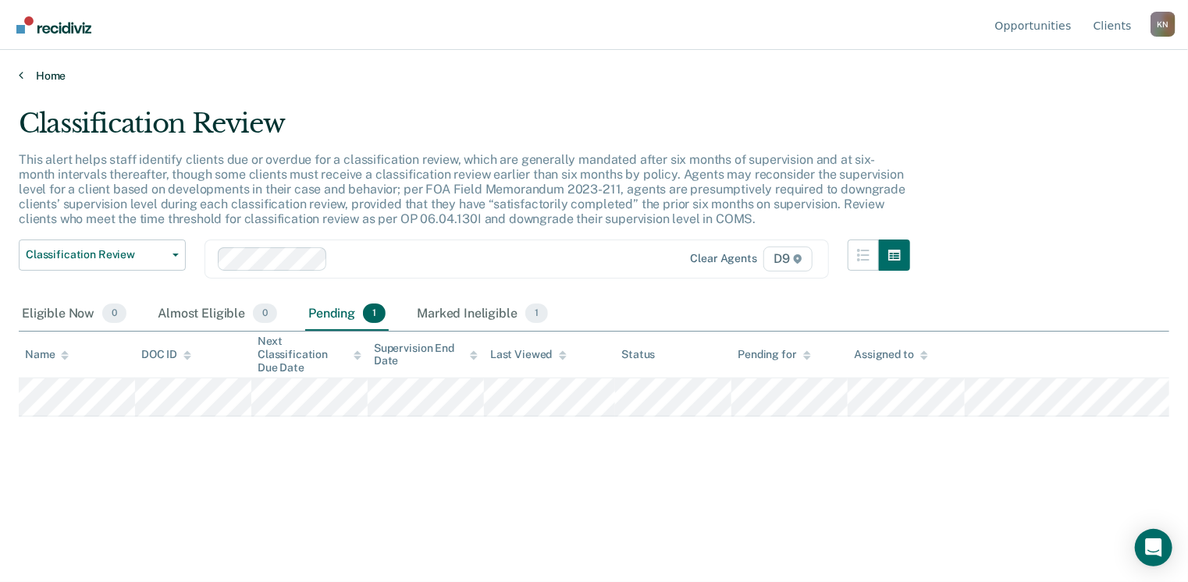
click at [50, 76] on link "Home" at bounding box center [594, 76] width 1151 height 14
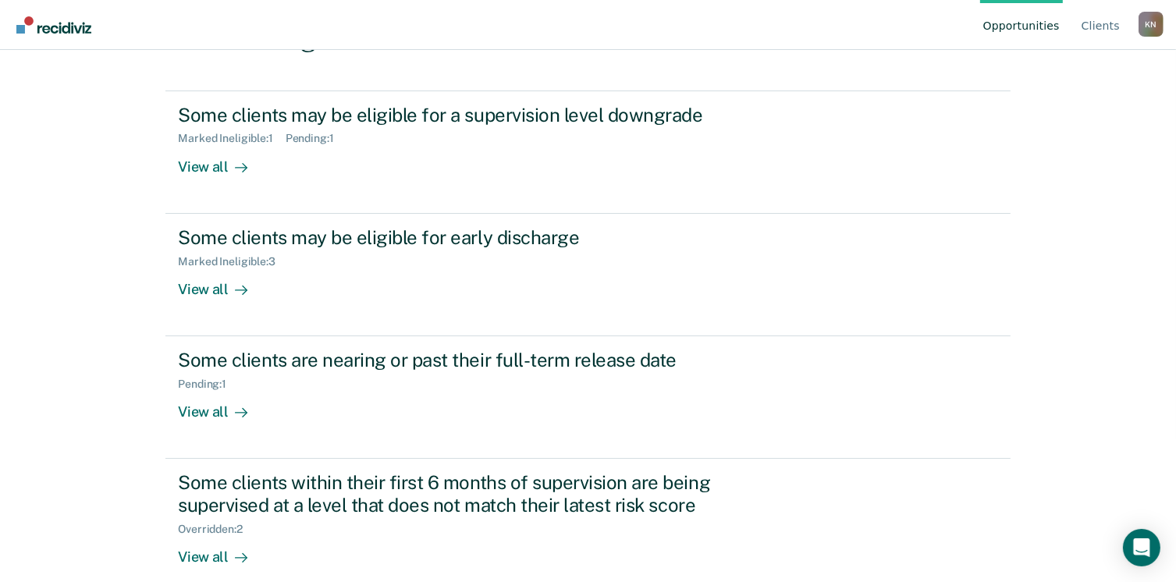
scroll to position [164, 0]
